Goal: Task Accomplishment & Management: Manage account settings

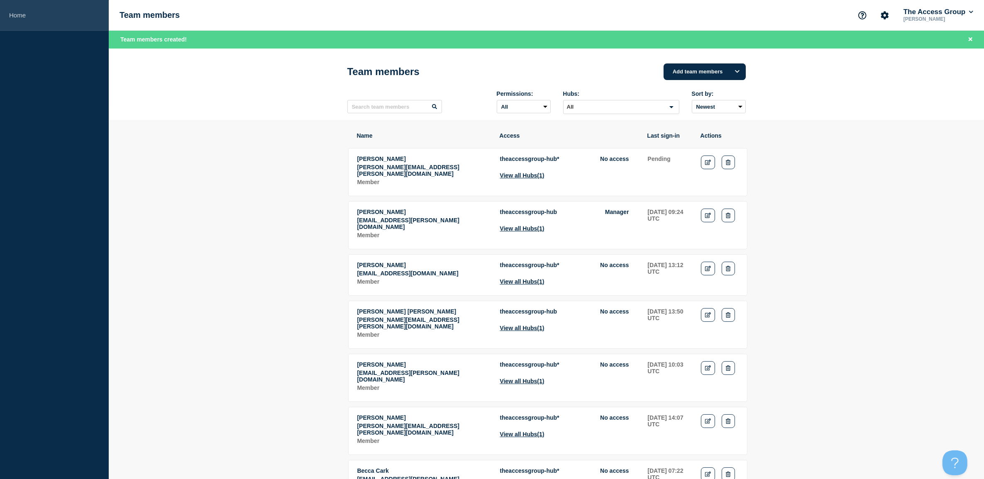
click at [20, 13] on link "Home" at bounding box center [54, 15] width 109 height 31
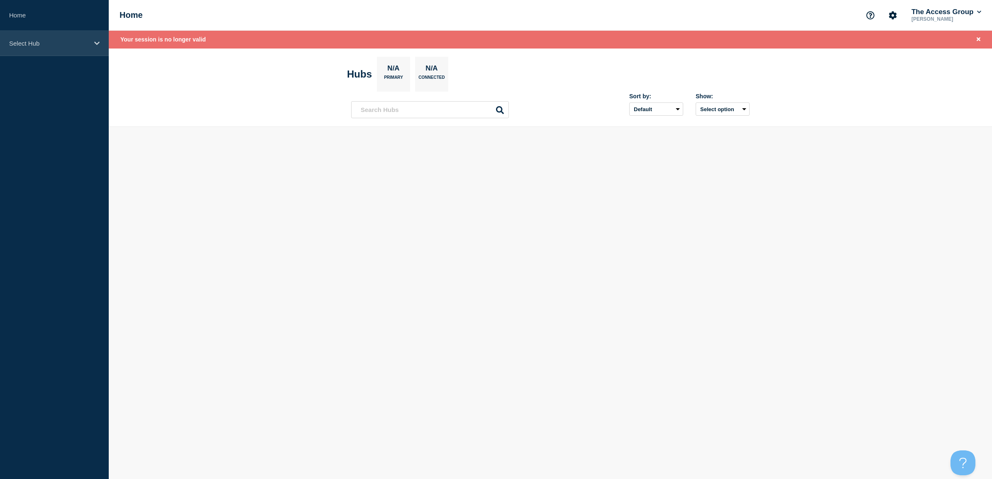
click at [24, 37] on div "Select Hub" at bounding box center [54, 43] width 109 height 25
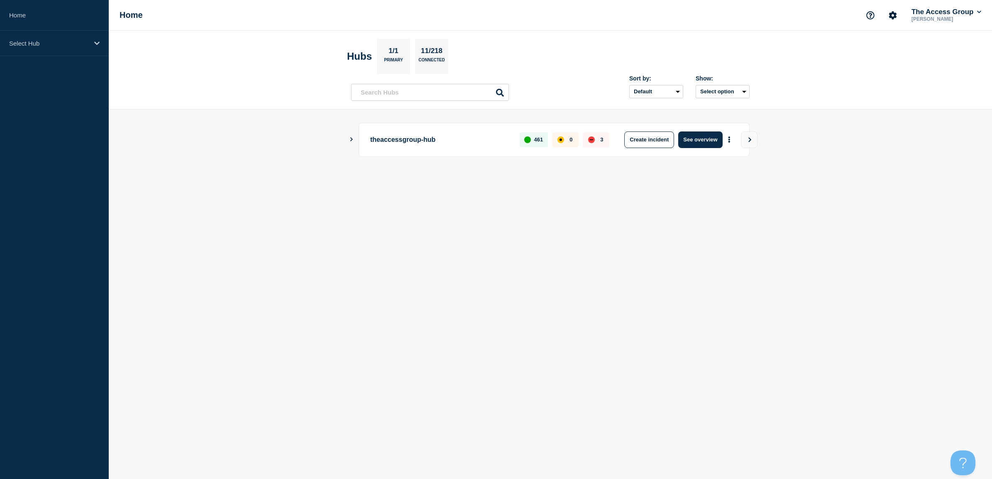
click at [390, 140] on p "theaccessgroup-hub" at bounding box center [440, 140] width 140 height 17
click at [353, 143] on div "theaccessgroup-hub 461 0 3 Create incident See overview" at bounding box center [550, 140] width 398 height 34
click at [353, 140] on icon "Show Connected Hubs" at bounding box center [351, 139] width 5 height 4
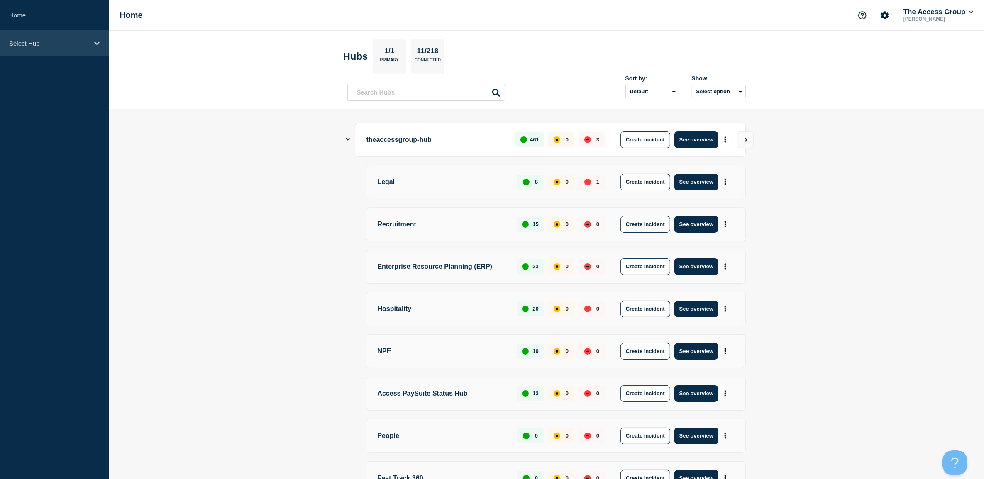
click at [32, 40] on p "Select Hub" at bounding box center [49, 43] width 80 height 7
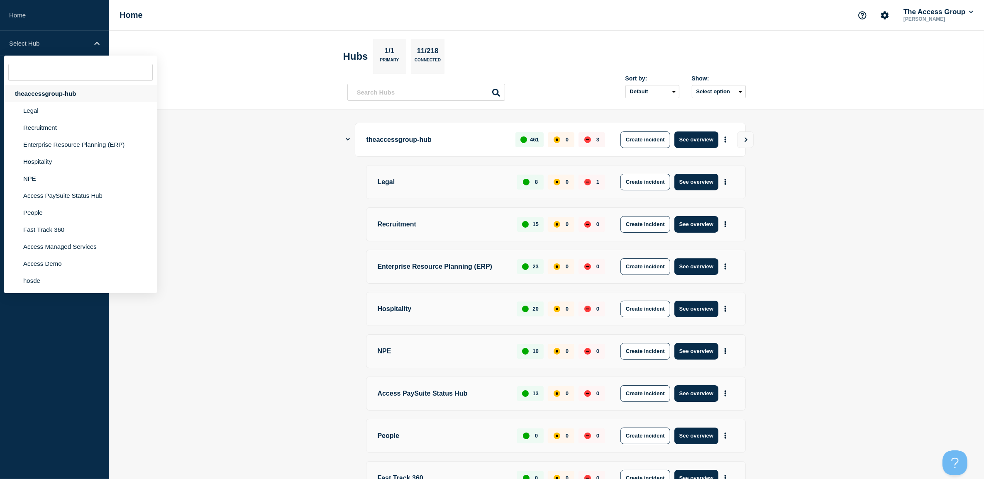
click at [40, 94] on div "theaccessgroup-hub" at bounding box center [80, 93] width 153 height 17
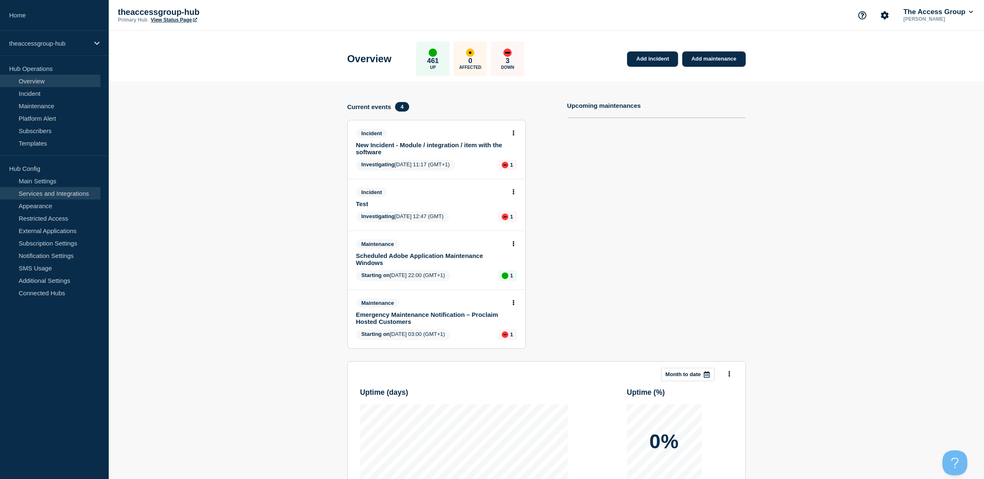
click at [56, 193] on link "Services and Integrations" at bounding box center [50, 193] width 100 height 12
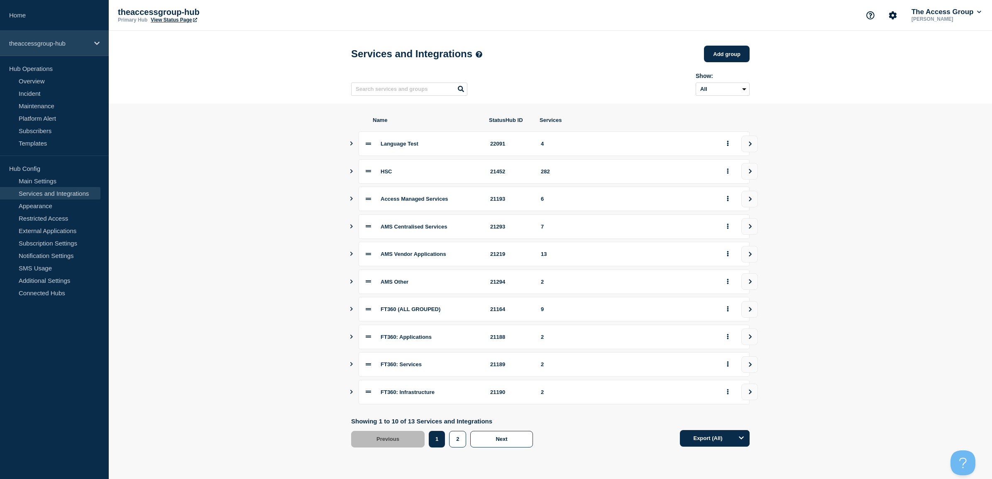
click at [32, 45] on p "theaccessgroup-hub" at bounding box center [49, 43] width 80 height 7
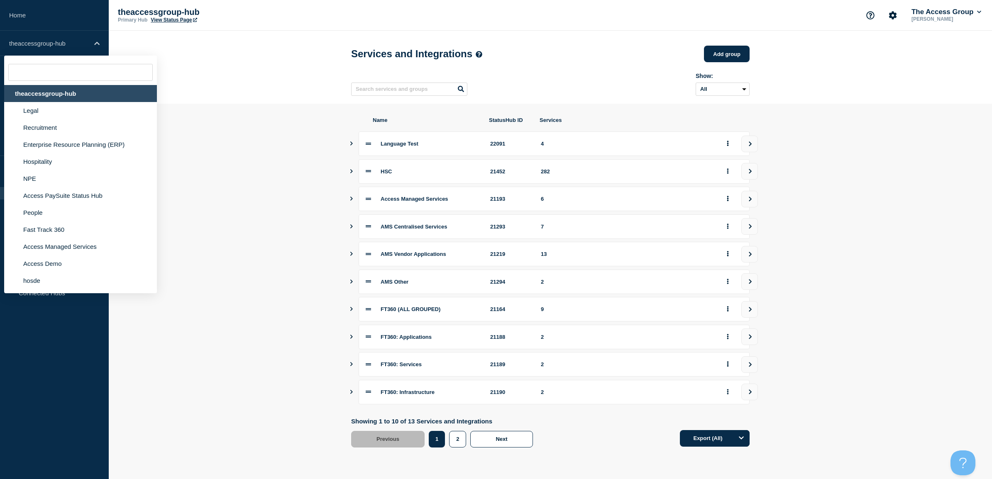
click at [55, 86] on div "theaccessgroup-hub" at bounding box center [80, 93] width 153 height 17
click at [55, 91] on div "theaccessgroup-hub" at bounding box center [80, 93] width 153 height 17
click at [58, 11] on link "Home" at bounding box center [54, 15] width 109 height 31
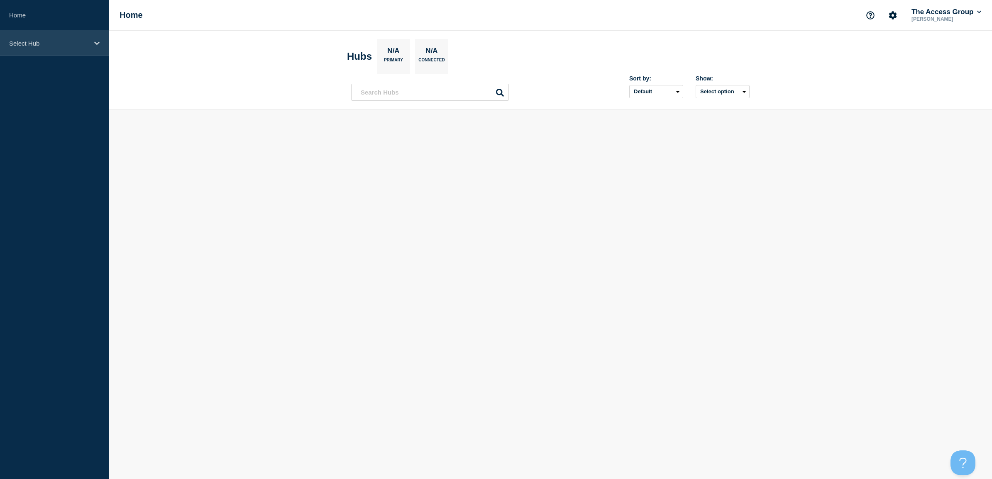
click at [44, 36] on div "Select Hub" at bounding box center [54, 43] width 109 height 25
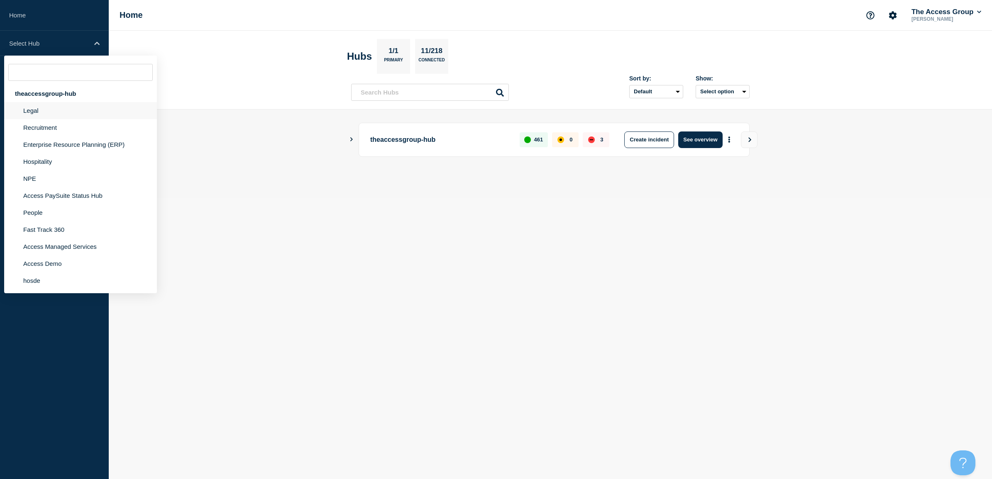
click at [32, 106] on li "Legal" at bounding box center [80, 110] width 153 height 17
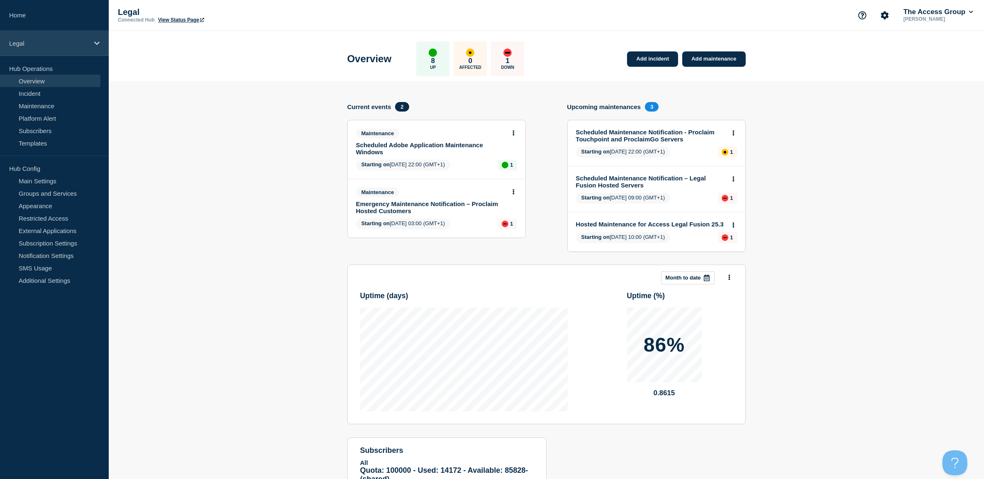
click at [41, 44] on p "Legal" at bounding box center [49, 43] width 80 height 7
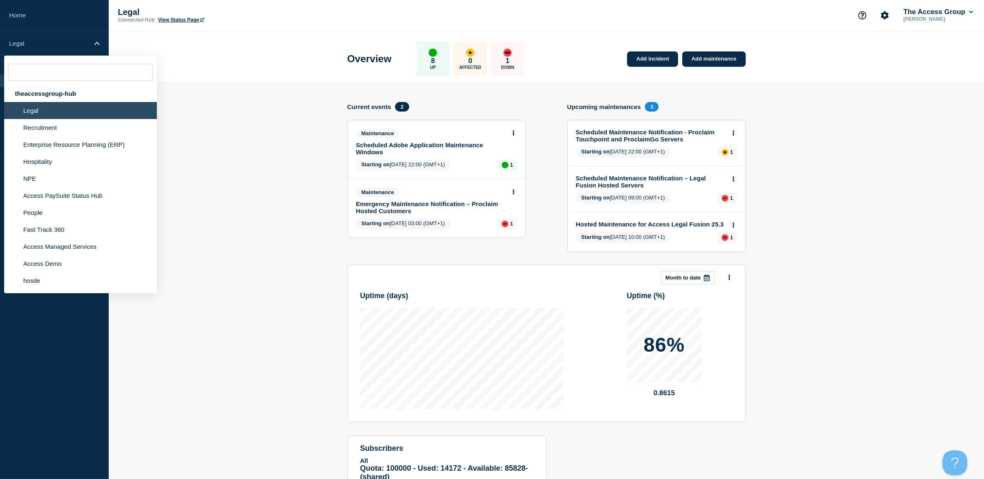
click at [262, 171] on section "Add incident Add maintenance Current events 2 Maintenance Scheduled Adobe Appli…" at bounding box center [546, 303] width 875 height 444
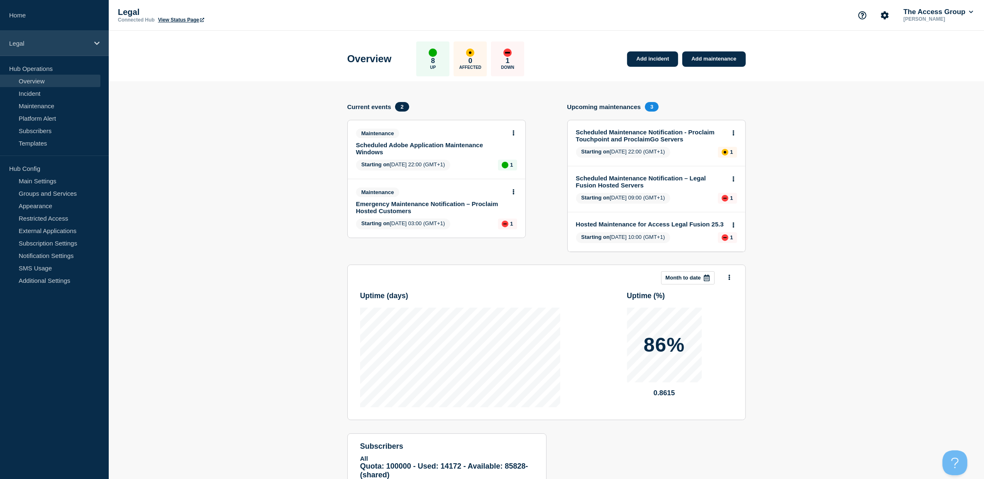
click at [32, 43] on p "Legal" at bounding box center [49, 43] width 80 height 7
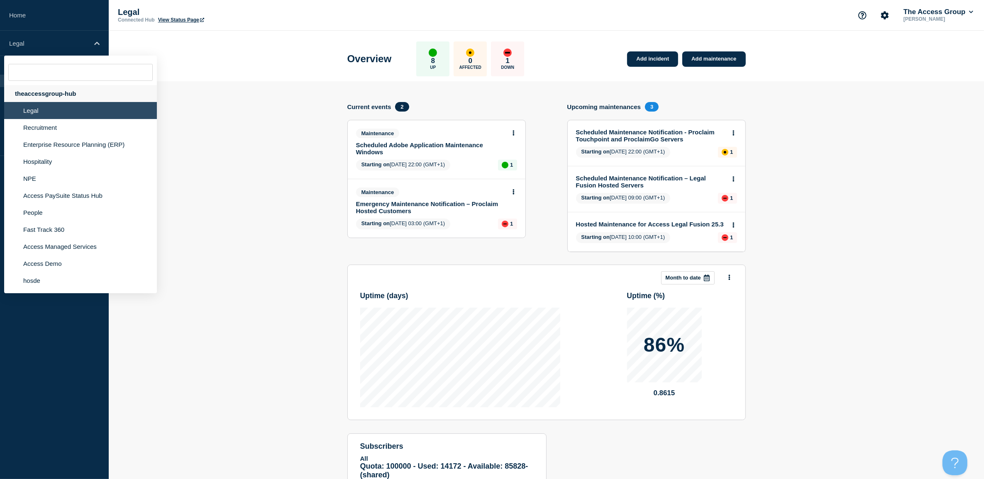
click at [41, 95] on div "theaccessgroup-hub" at bounding box center [80, 93] width 153 height 17
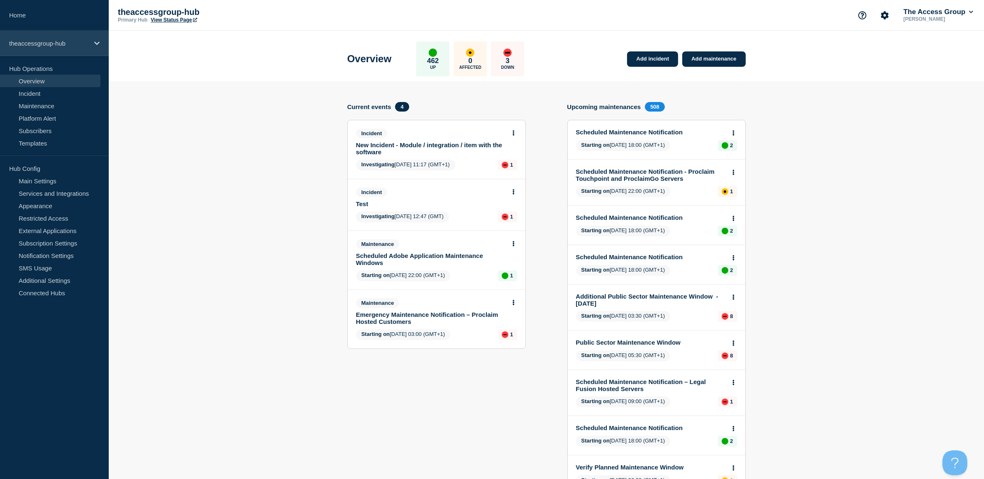
click at [52, 46] on p "theaccessgroup-hub" at bounding box center [49, 43] width 80 height 7
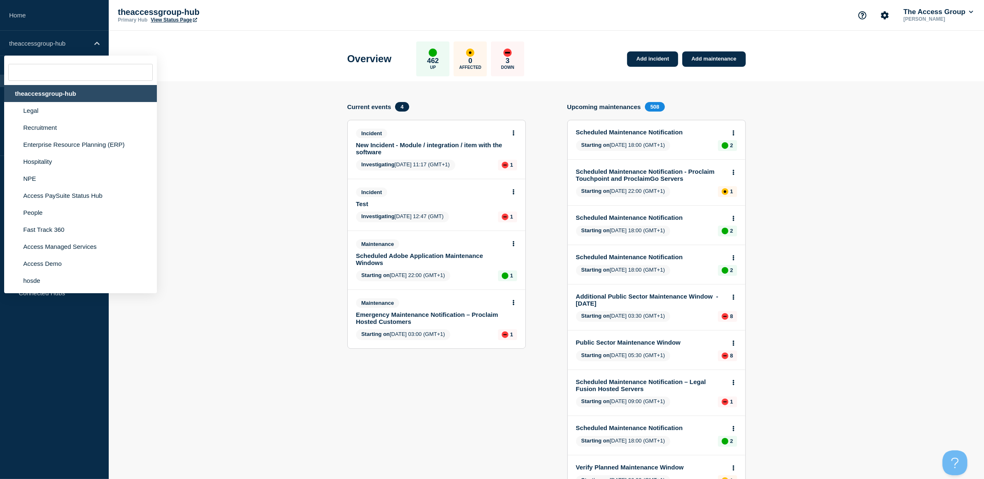
click at [229, 60] on header "Overview 462 Up 0 Affected 3 Down Add incident Add maintenance" at bounding box center [546, 56] width 875 height 51
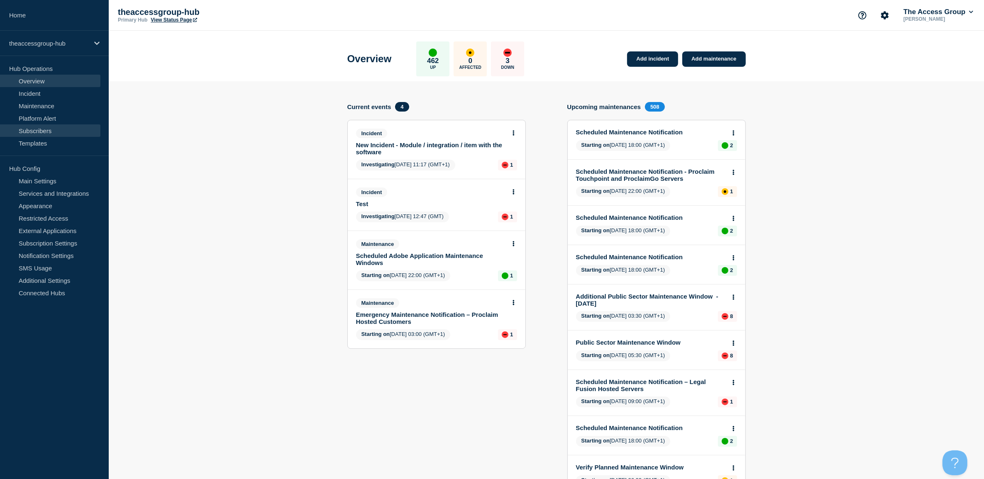
drag, startPoint x: 42, startPoint y: 127, endPoint x: 78, endPoint y: 132, distance: 36.4
click at [42, 127] on link "Subscribers" at bounding box center [50, 130] width 100 height 12
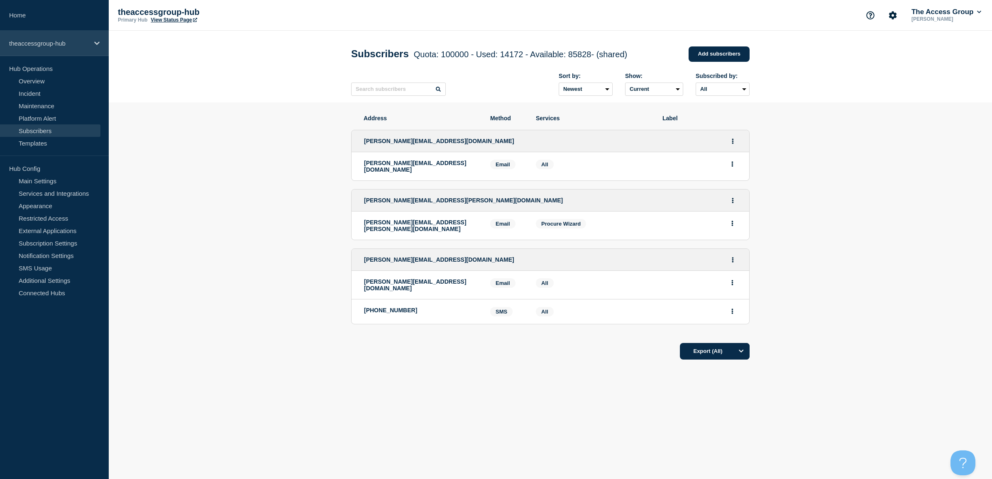
click at [35, 46] on p "theaccessgroup-hub" at bounding box center [49, 43] width 80 height 7
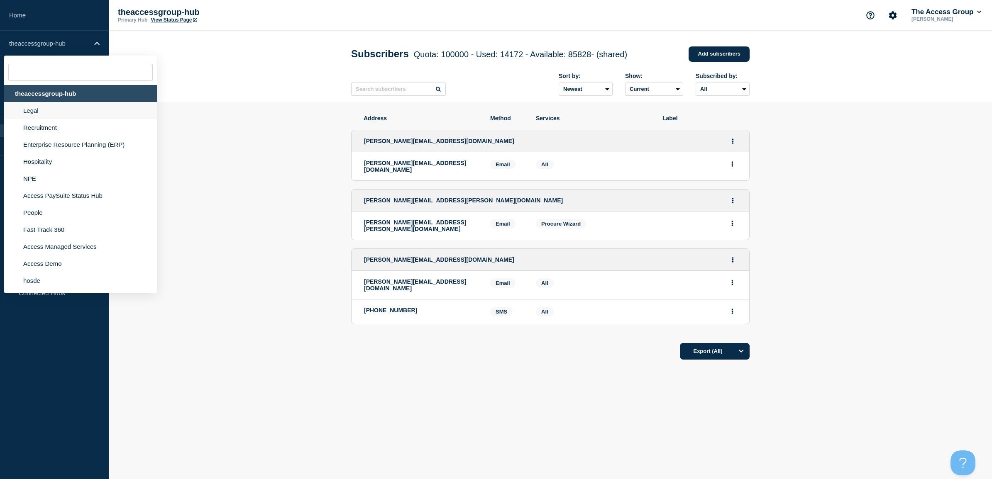
click at [36, 111] on li "Legal" at bounding box center [80, 110] width 153 height 17
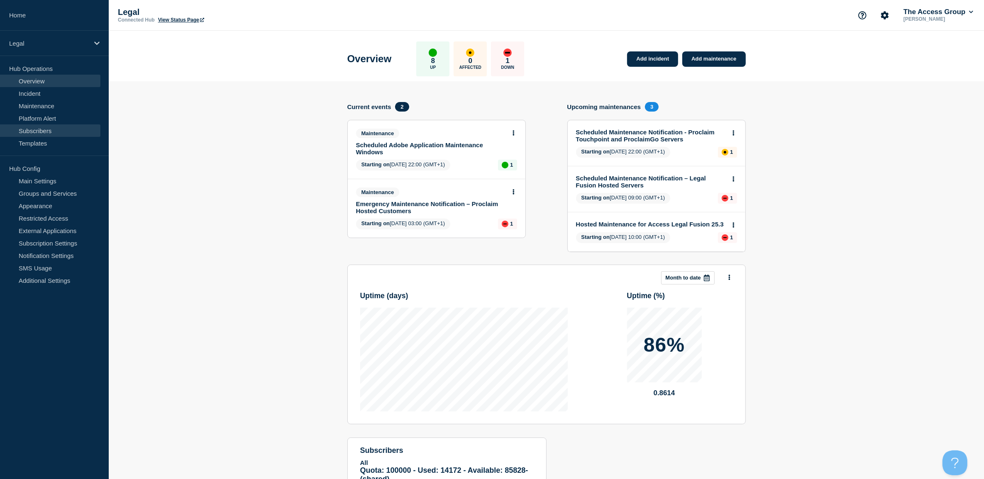
click at [39, 130] on link "Subscribers" at bounding box center [50, 130] width 100 height 12
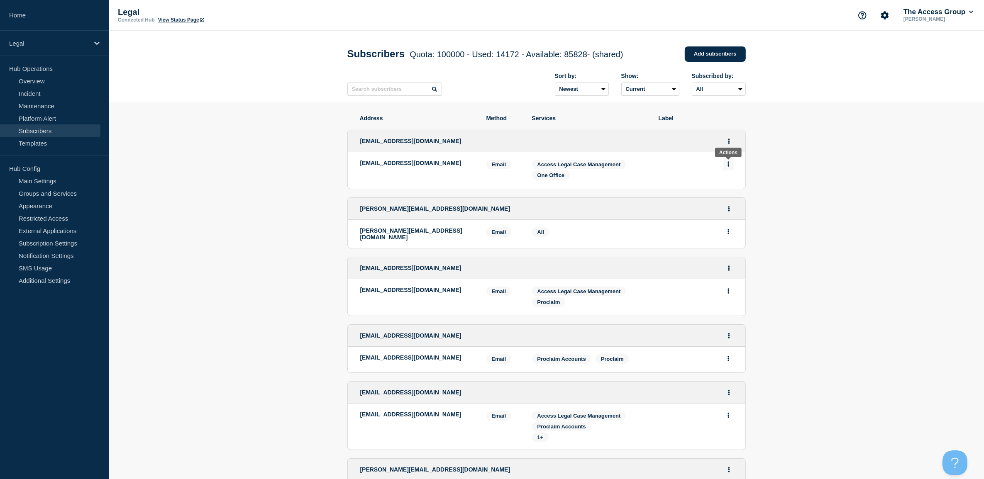
click at [727, 163] on icon "Actions" at bounding box center [728, 163] width 2 height 5
click at [733, 137] on button "Actions" at bounding box center [729, 141] width 10 height 13
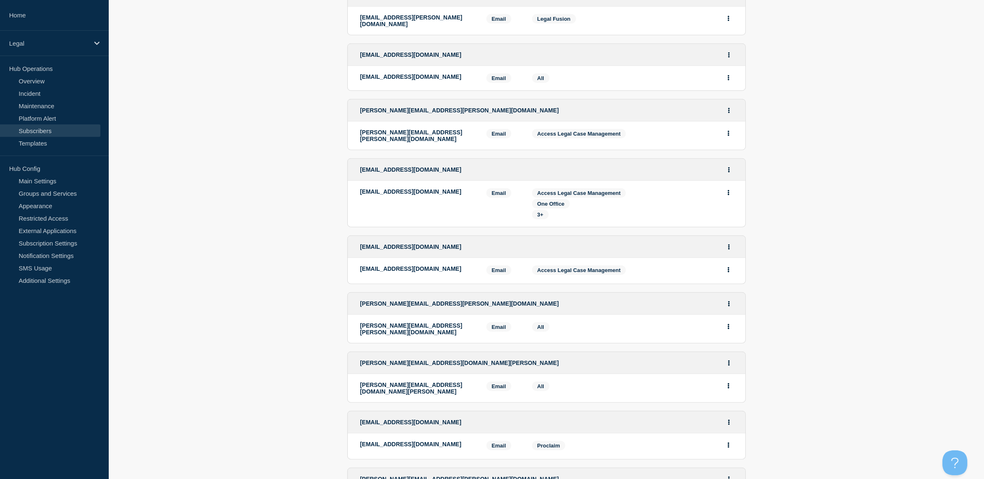
scroll to position [1269, 0]
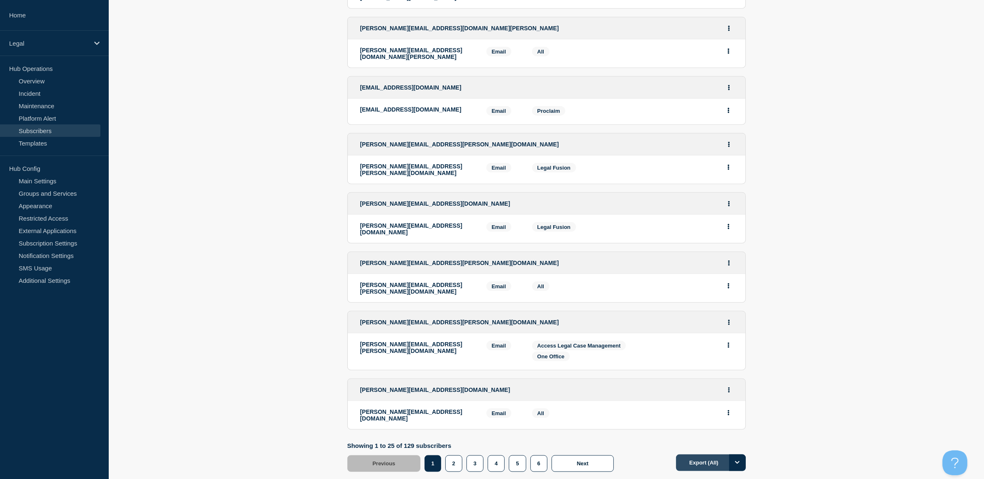
click at [695, 455] on button "Export (All)" at bounding box center [711, 463] width 70 height 17
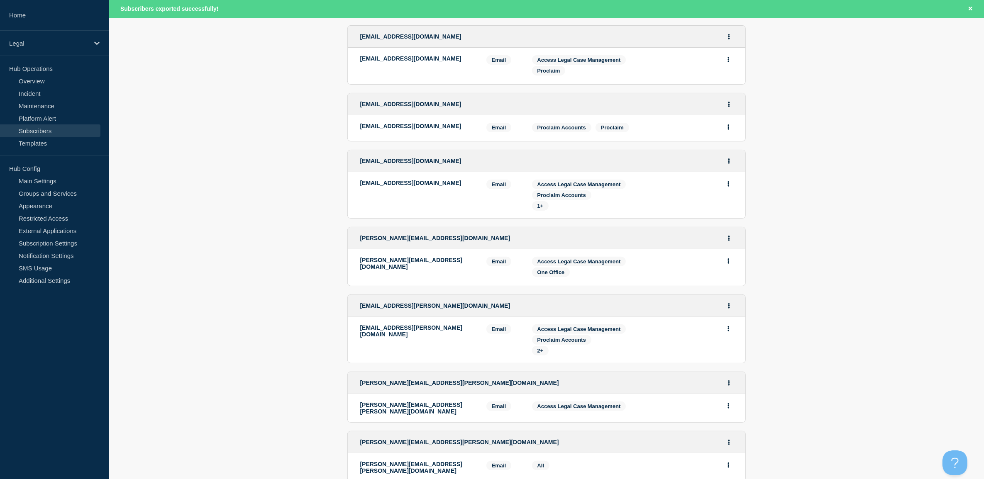
scroll to position [0, 0]
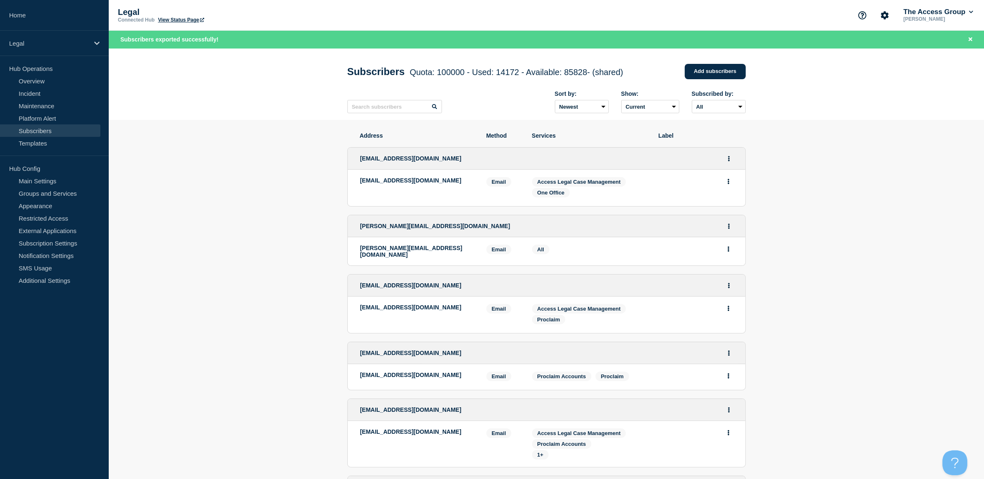
drag, startPoint x: 976, startPoint y: 261, endPoint x: 884, endPoint y: 237, distance: 94.4
click at [729, 159] on icon "Actions" at bounding box center [729, 158] width 2 height 5
click at [729, 183] on link "Edit" at bounding box center [725, 182] width 9 height 6
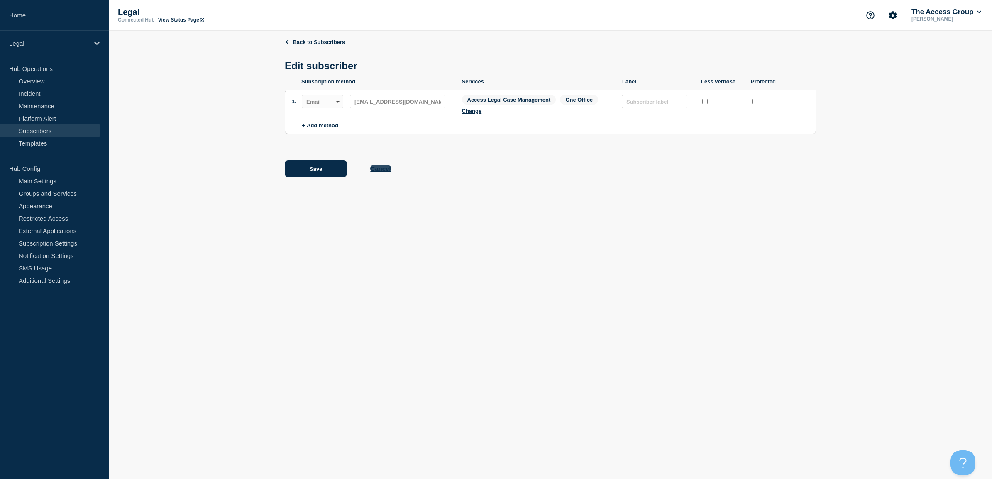
click at [376, 167] on button "Cancel" at bounding box center [380, 168] width 20 height 7
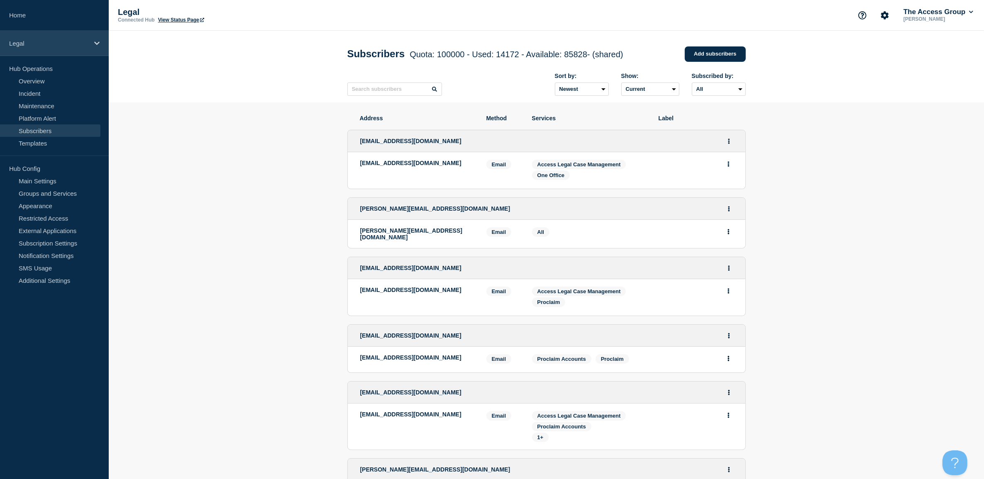
click at [52, 48] on div "Legal" at bounding box center [54, 43] width 109 height 25
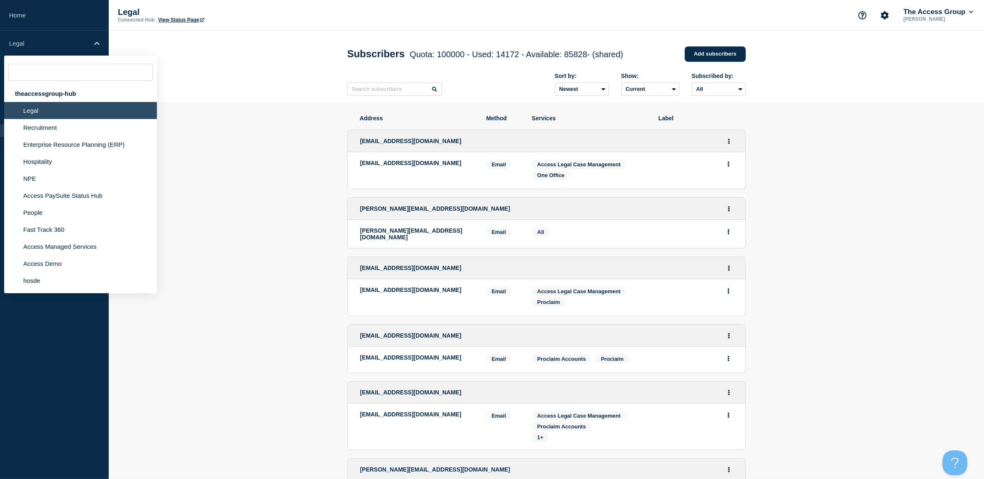
click at [31, 112] on li "Legal" at bounding box center [80, 110] width 153 height 17
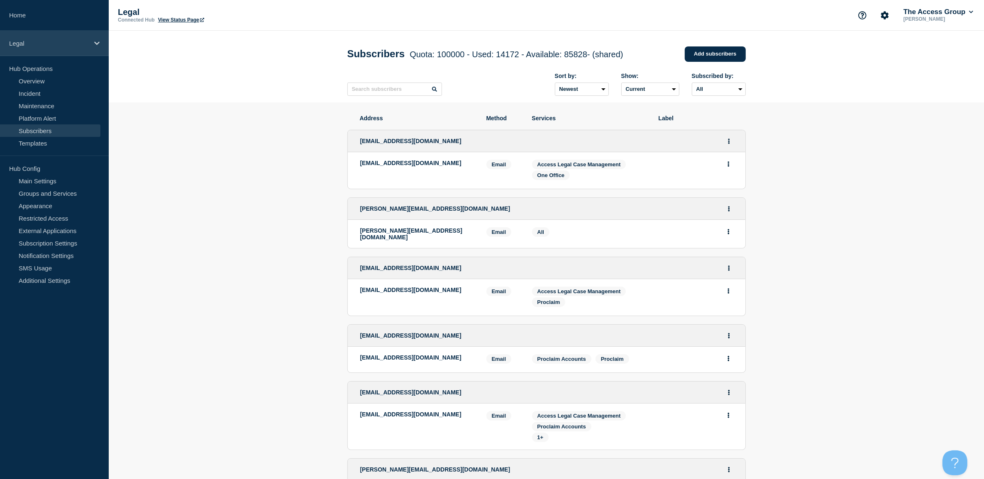
click at [31, 48] on div "Legal" at bounding box center [54, 43] width 109 height 25
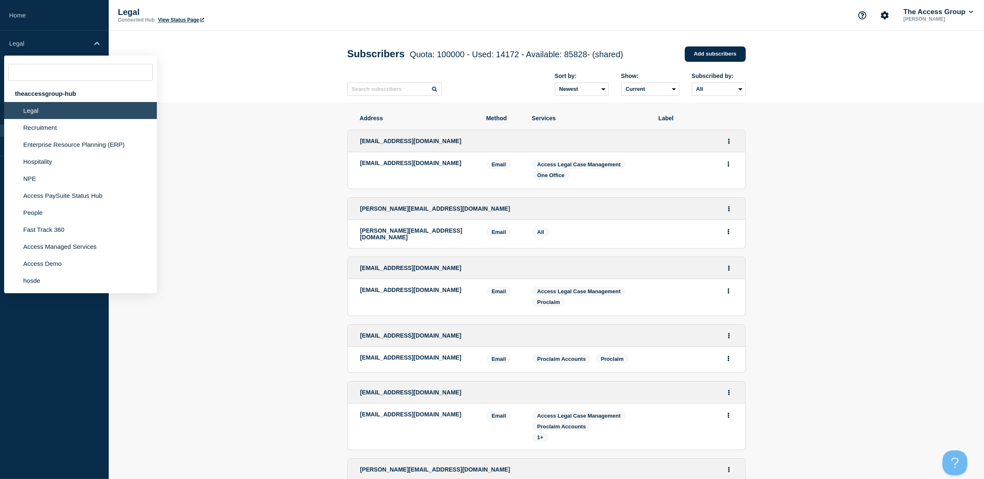
click at [219, 57] on header "Subscribers Quota: 100000 - Used: 14172 - Available: 85828 - (shared) Quota Use…" at bounding box center [546, 67] width 875 height 72
